Goal: Task Accomplishment & Management: Use online tool/utility

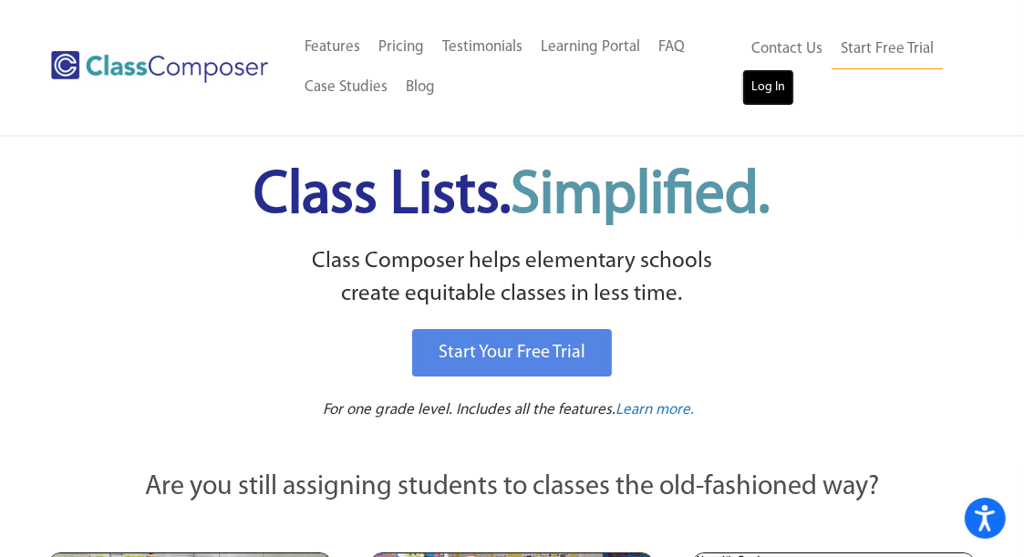
click at [763, 98] on link "Log In" at bounding box center [768, 87] width 52 height 36
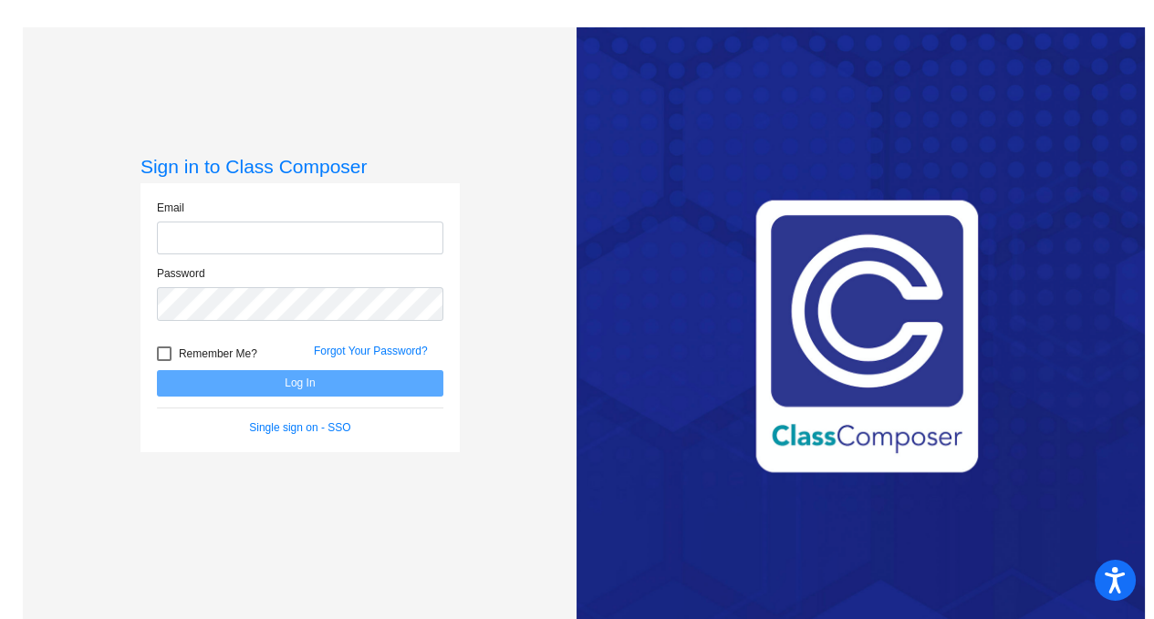
type input "dpadfield@mbgsd.org"
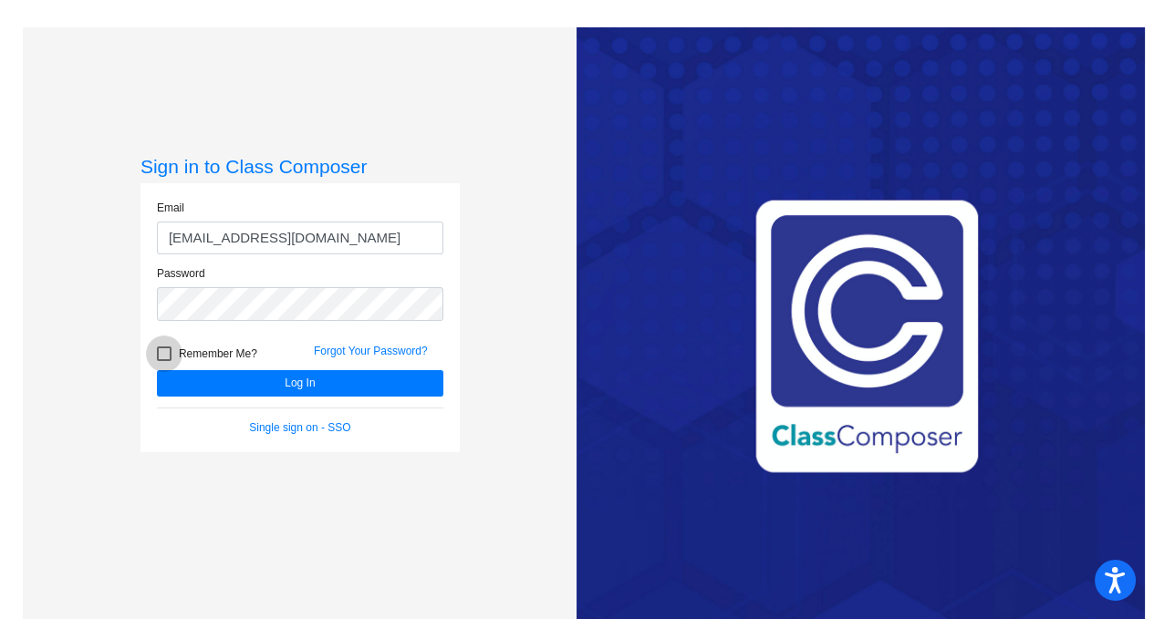
click at [157, 355] on div at bounding box center [164, 354] width 15 height 15
click at [163, 361] on input "Remember Me?" at bounding box center [163, 361] width 1 height 1
checkbox input "true"
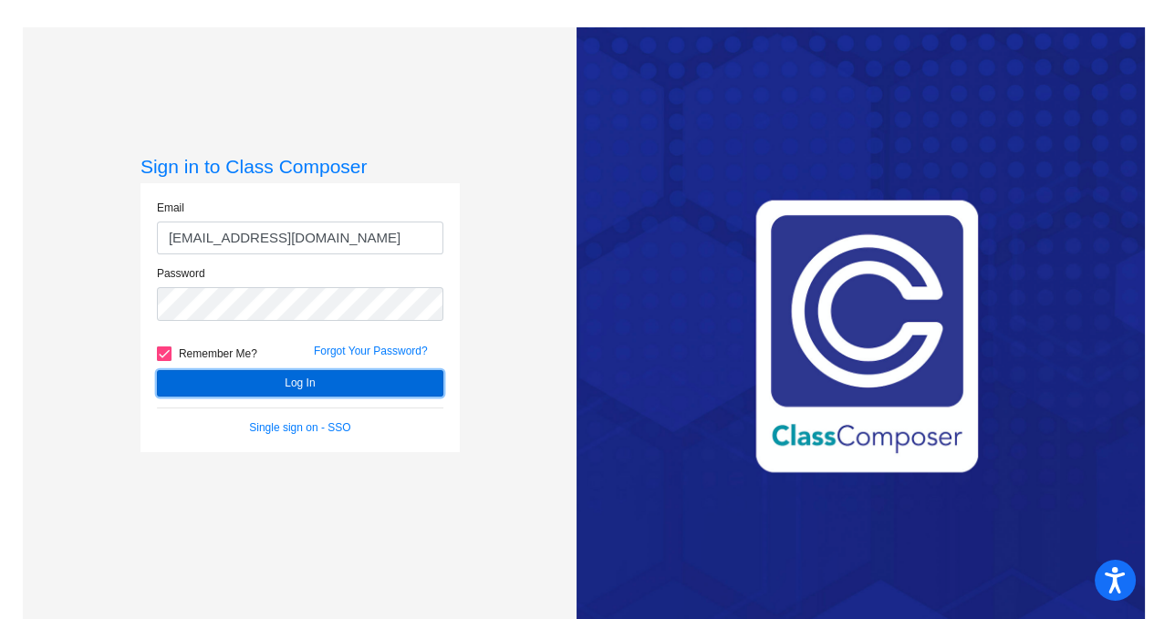
click at [210, 385] on button "Log In" at bounding box center [300, 383] width 286 height 26
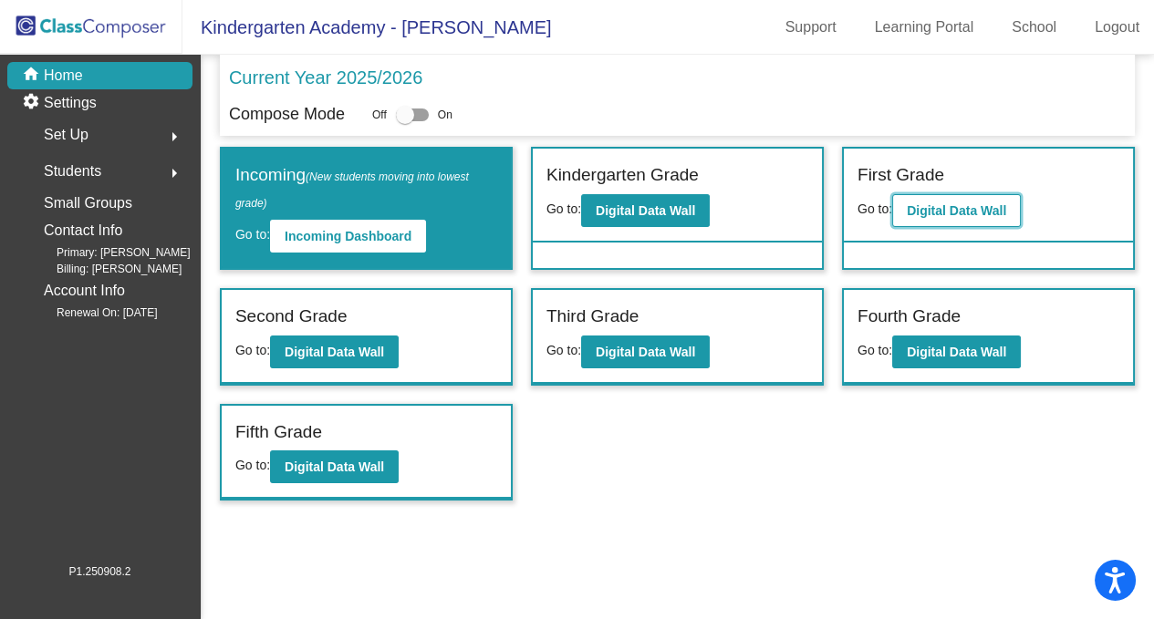
click at [954, 207] on b "Digital Data Wall" at bounding box center [955, 210] width 99 height 15
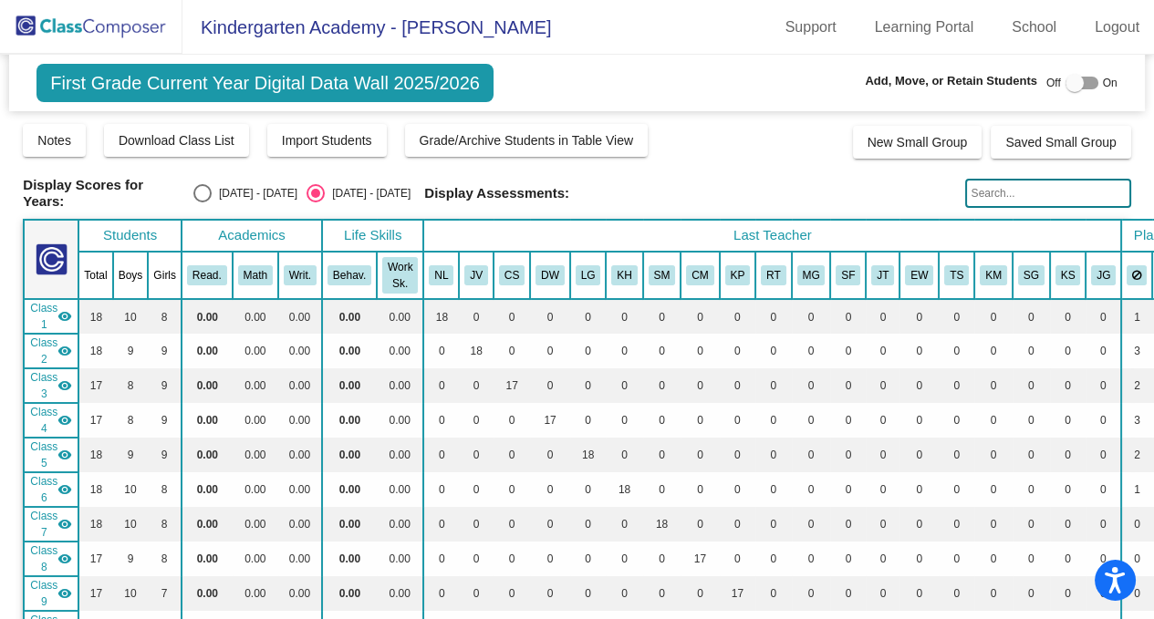
click at [212, 190] on div "Select an option" at bounding box center [202, 193] width 18 height 18
click at [202, 202] on input "2024 - 2025" at bounding box center [202, 202] width 1 height 1
radio input "true"
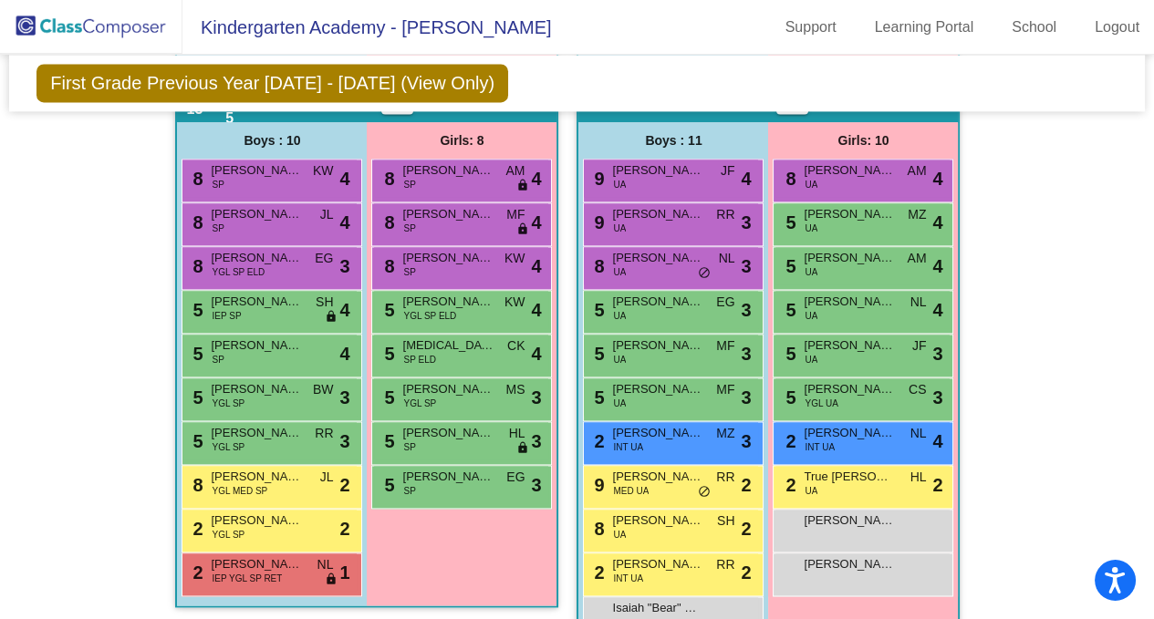
scroll to position [4289, 0]
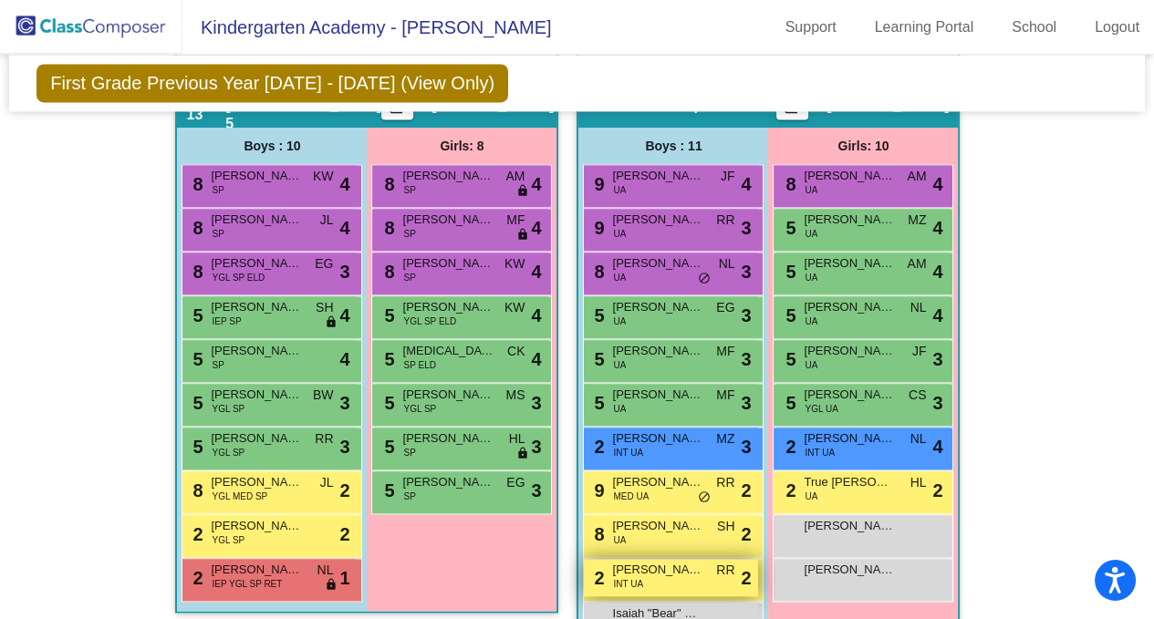
click at [648, 577] on div "2 James Longwell INT UA RR lock do_not_disturb_alt 2" at bounding box center [671, 577] width 174 height 37
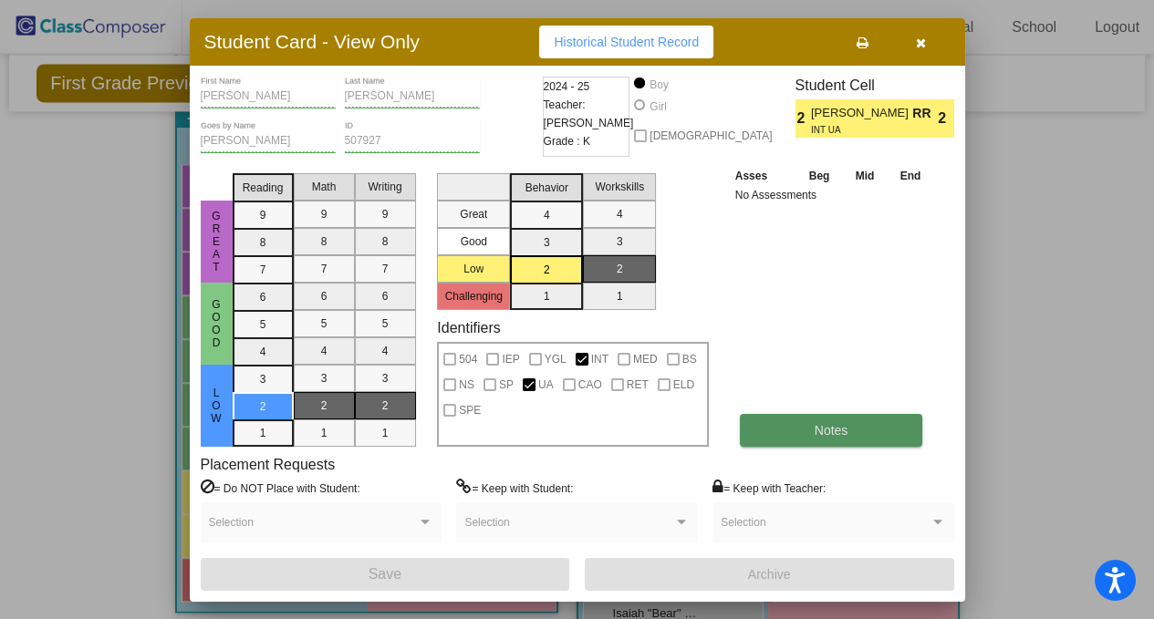
click at [819, 429] on span "Notes" at bounding box center [831, 430] width 34 height 15
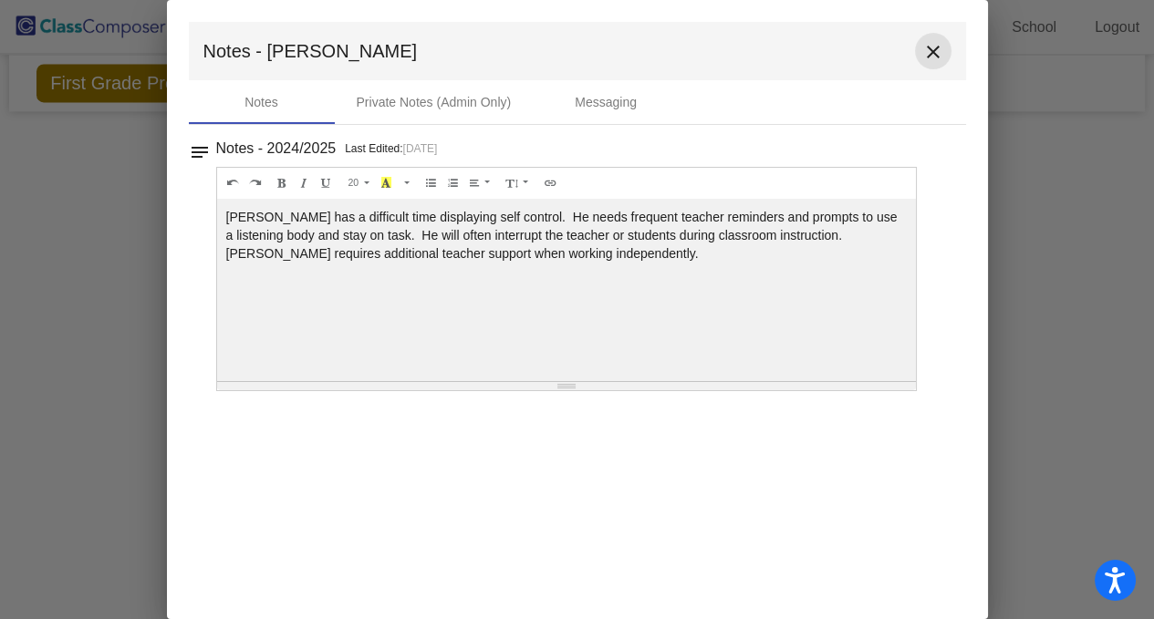
click at [928, 54] on mat-icon "close" at bounding box center [933, 52] width 22 height 22
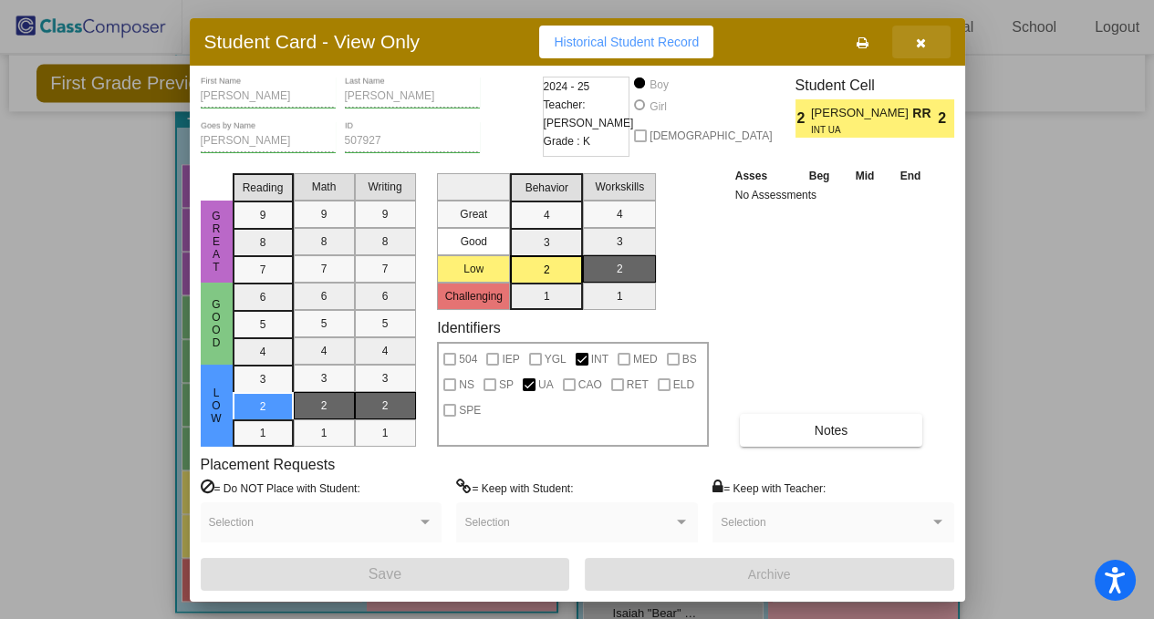
click at [922, 41] on icon "button" at bounding box center [921, 42] width 10 height 13
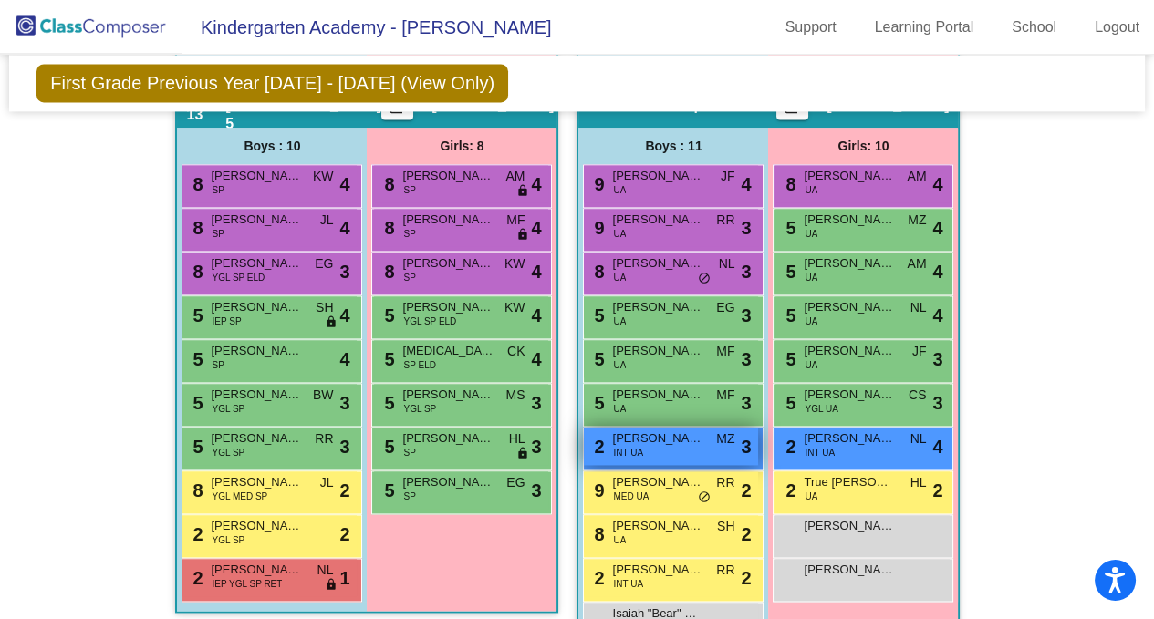
click at [627, 446] on span "INT UA" at bounding box center [628, 453] width 30 height 14
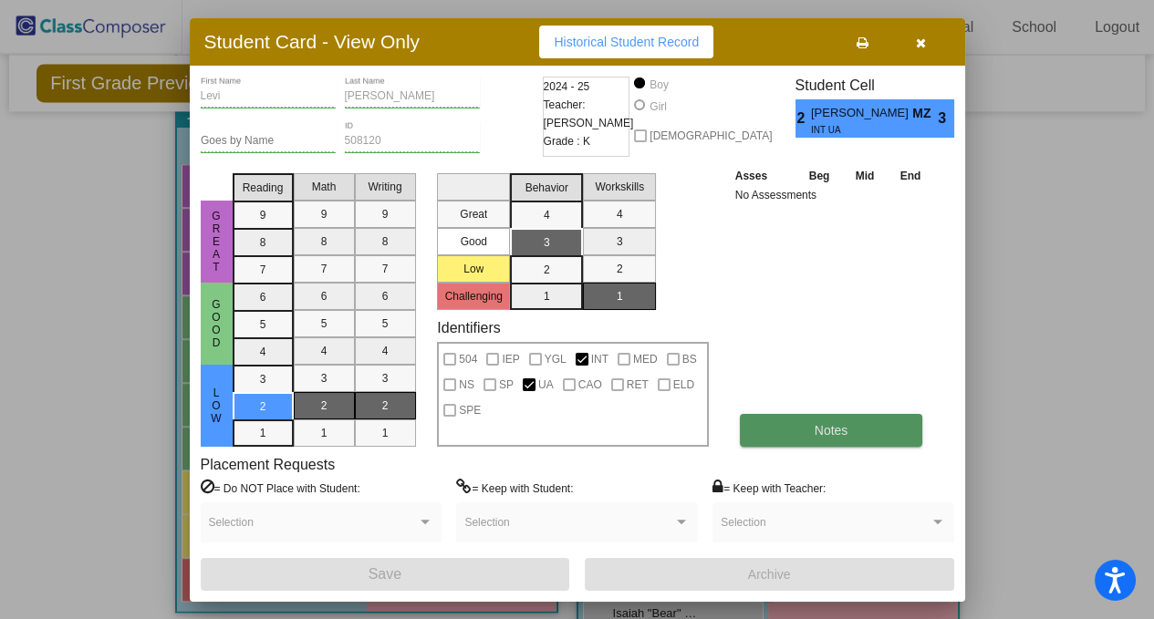
click at [800, 426] on button "Notes" at bounding box center [831, 430] width 183 height 33
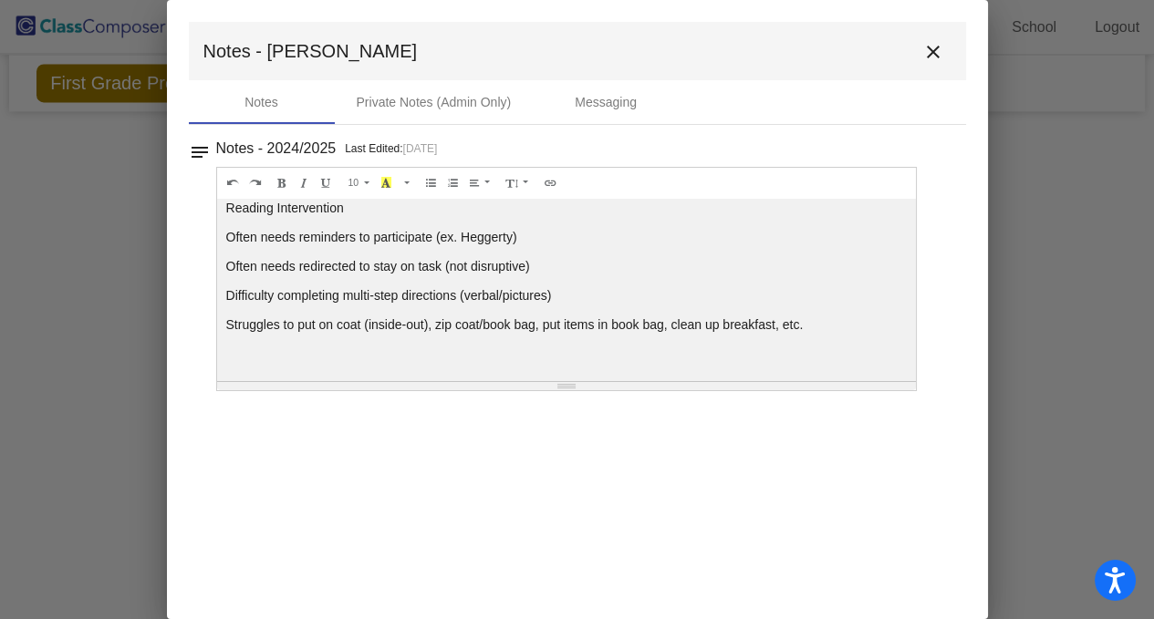
scroll to position [0, 0]
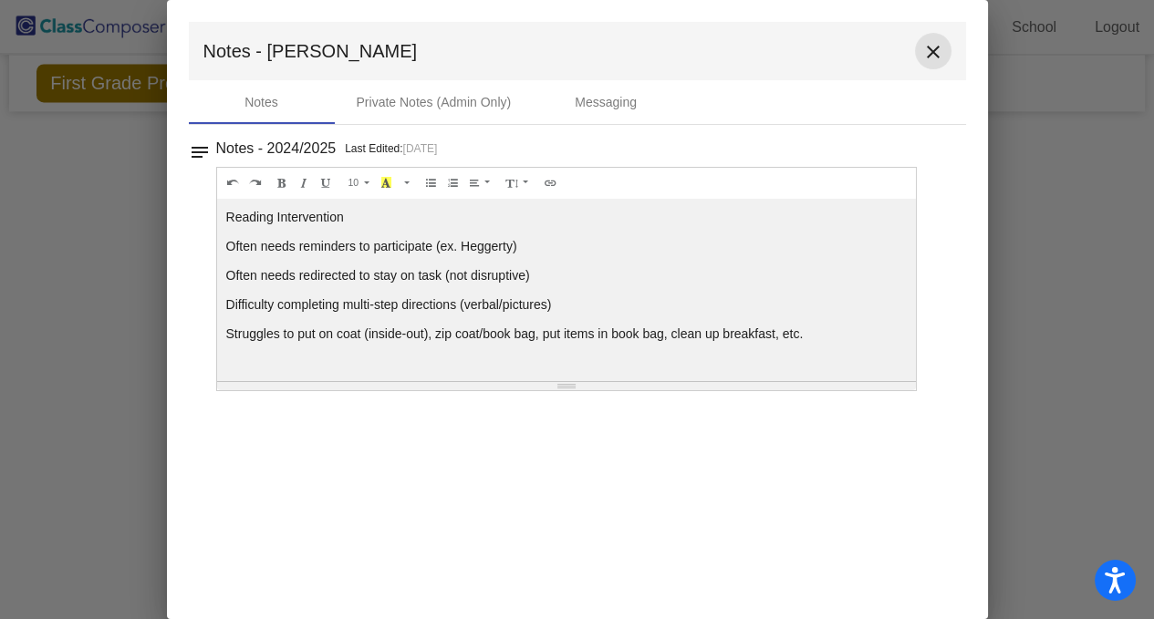
click at [927, 52] on mat-icon "close" at bounding box center [933, 52] width 22 height 22
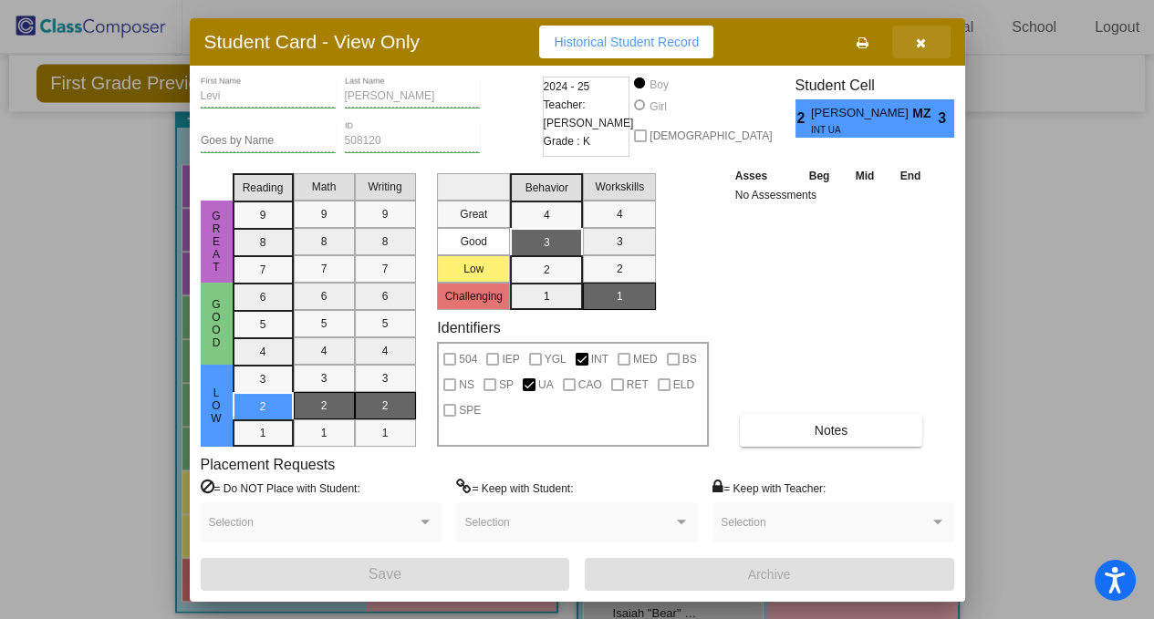
click at [916, 42] on icon "button" at bounding box center [921, 42] width 10 height 13
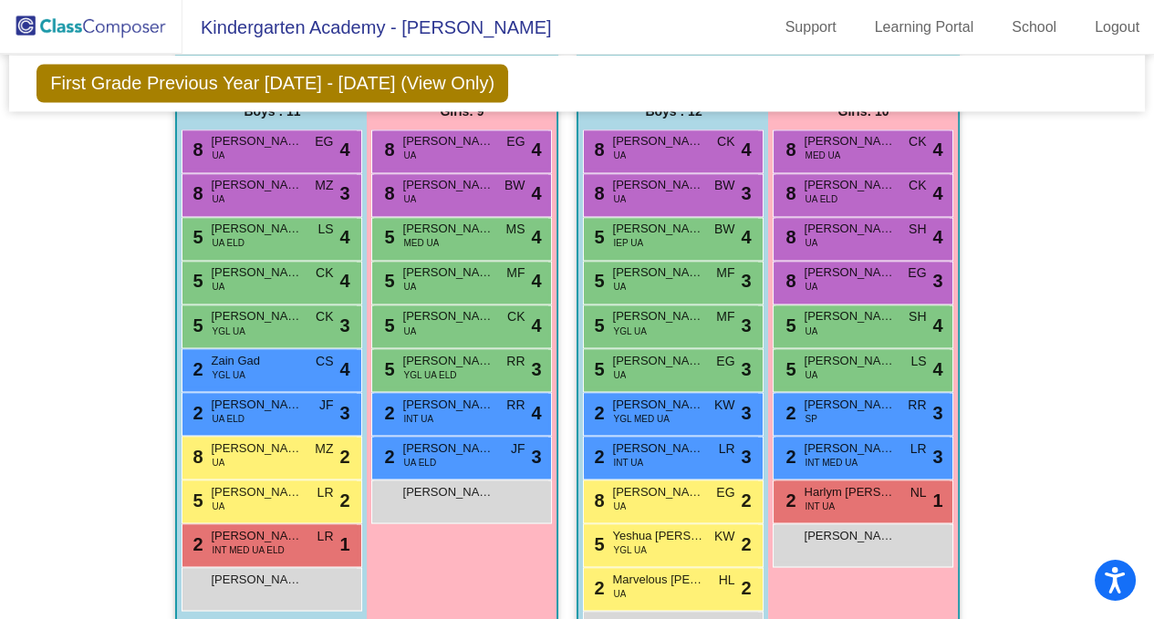
scroll to position [4915, 0]
